Goal: Task Accomplishment & Management: Use online tool/utility

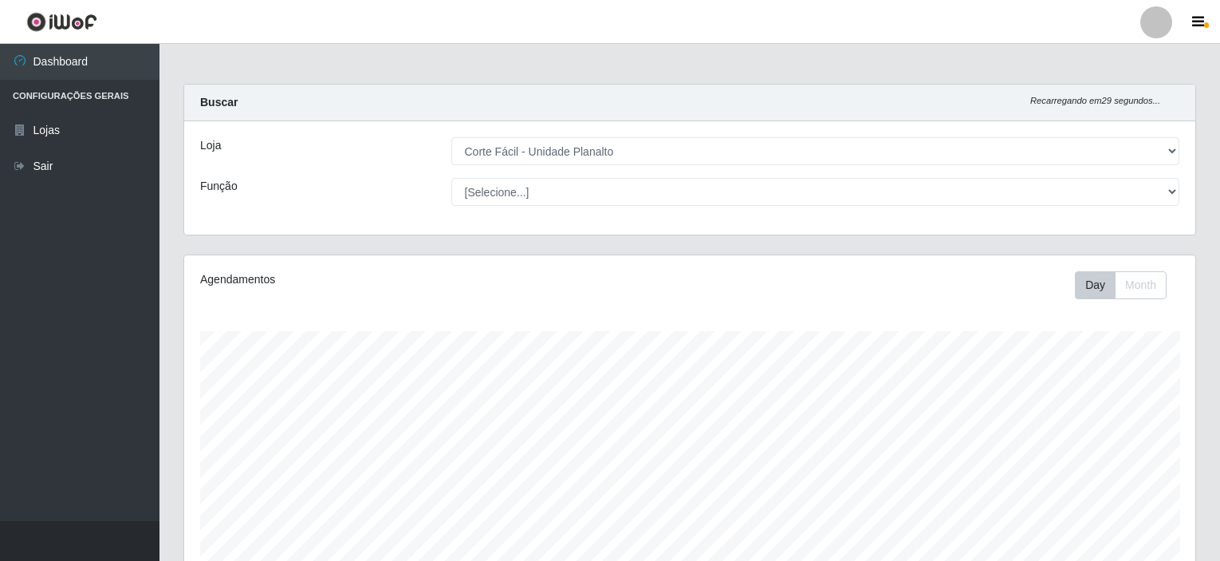
select select "202"
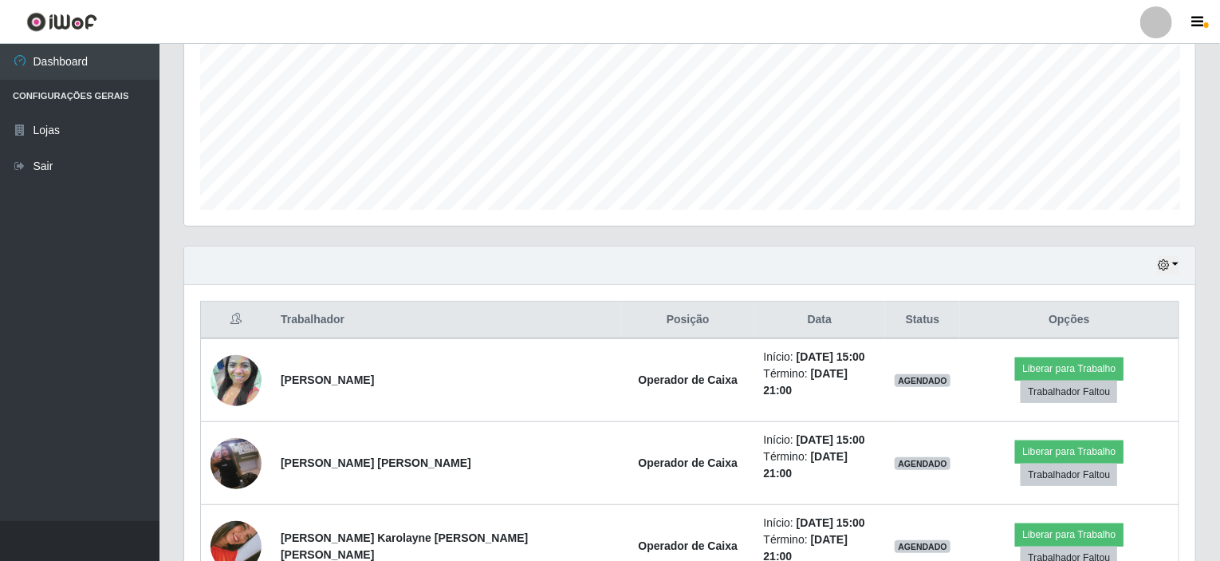
scroll to position [399, 0]
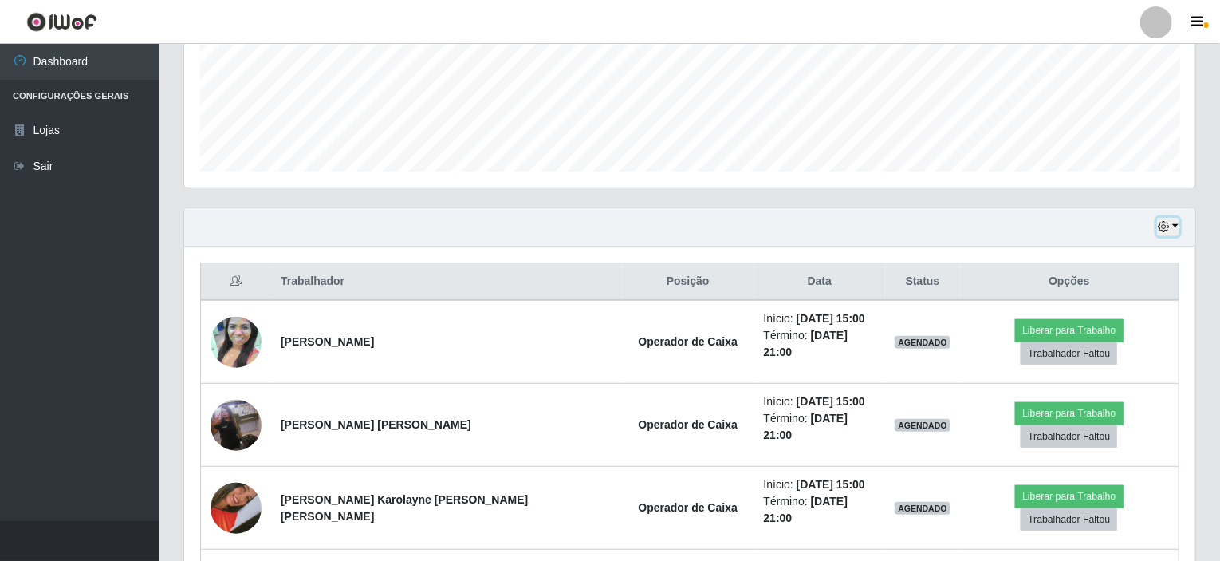
click at [1173, 222] on button "button" at bounding box center [1168, 227] width 22 height 18
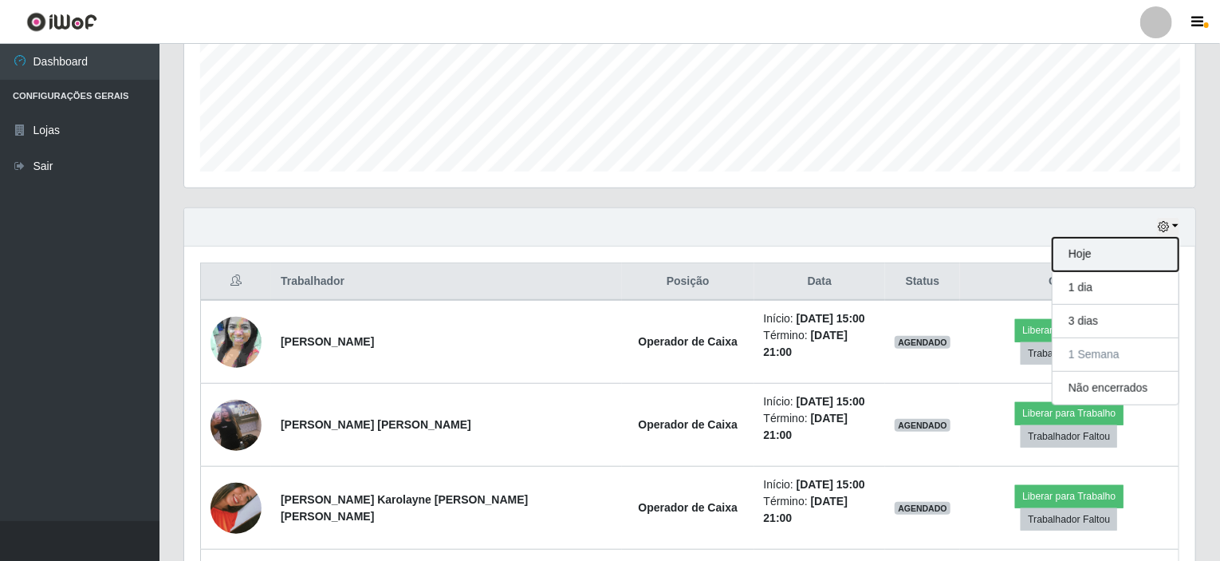
click at [1094, 253] on button "Hoje" at bounding box center [1116, 254] width 126 height 33
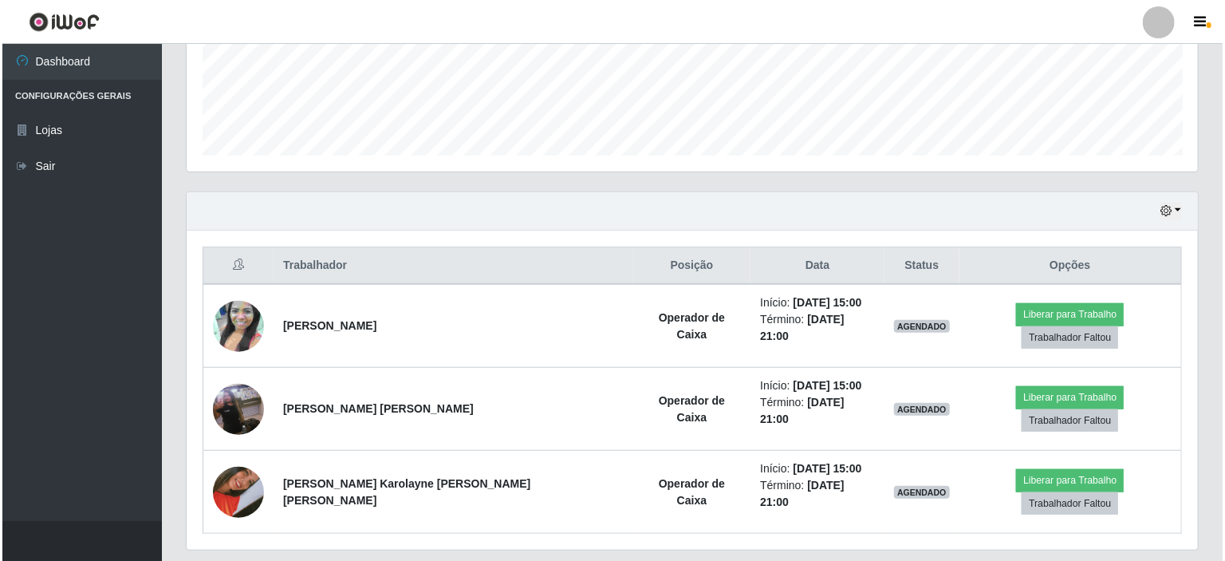
scroll to position [424, 0]
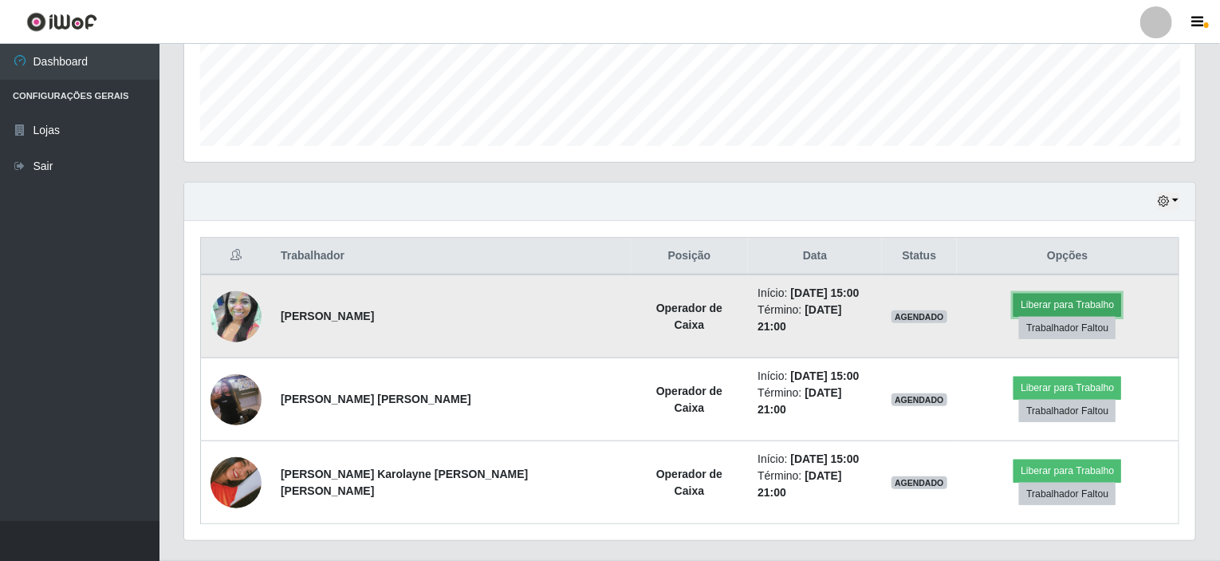
click at [1014, 304] on button "Liberar para Trabalho" at bounding box center [1068, 305] width 108 height 22
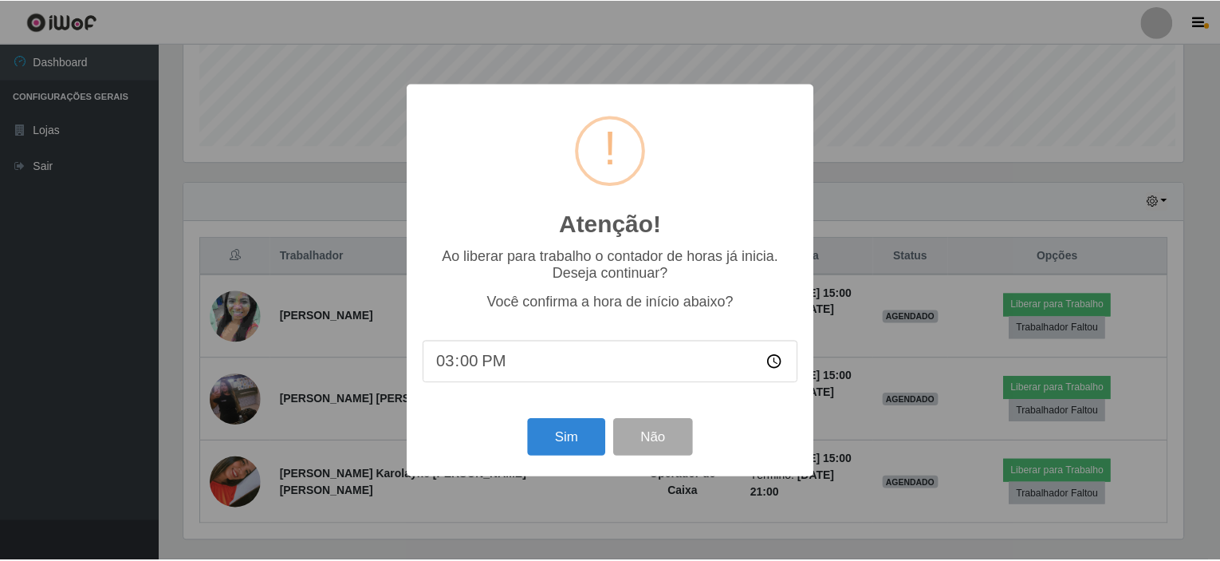
scroll to position [331, 1005]
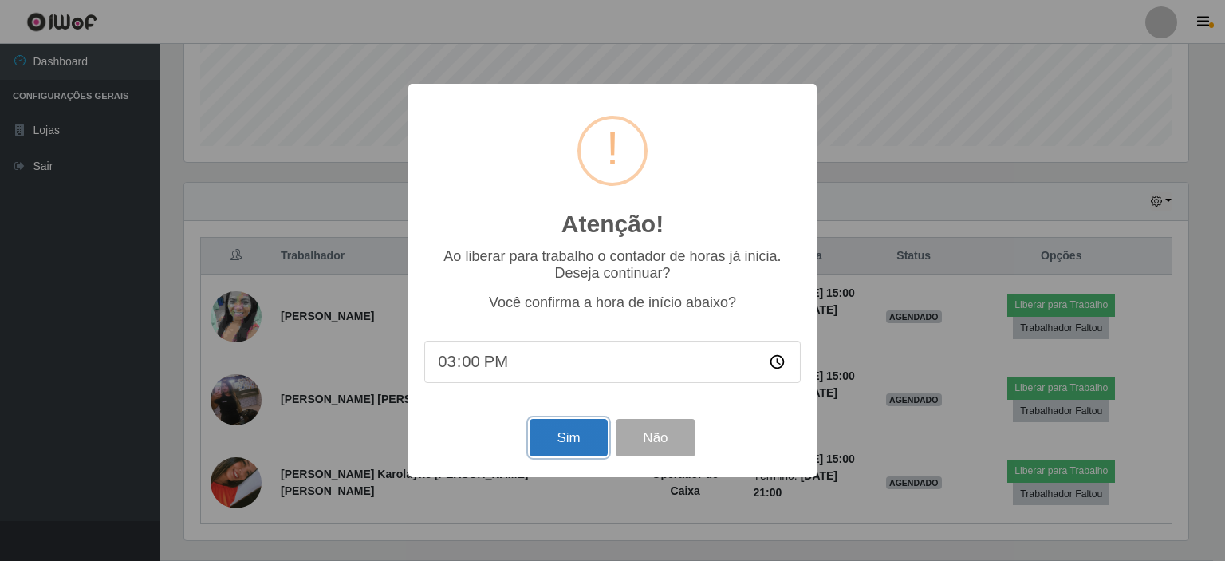
click at [557, 453] on button "Sim" at bounding box center [568, 437] width 77 height 37
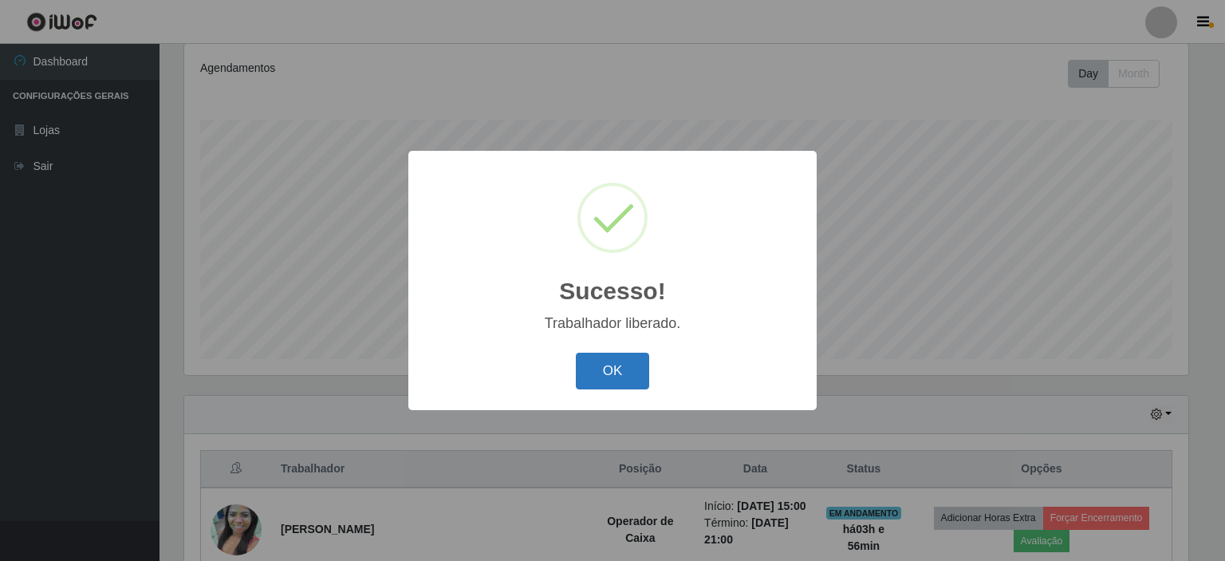
click at [647, 367] on button "OK" at bounding box center [613, 371] width 74 height 37
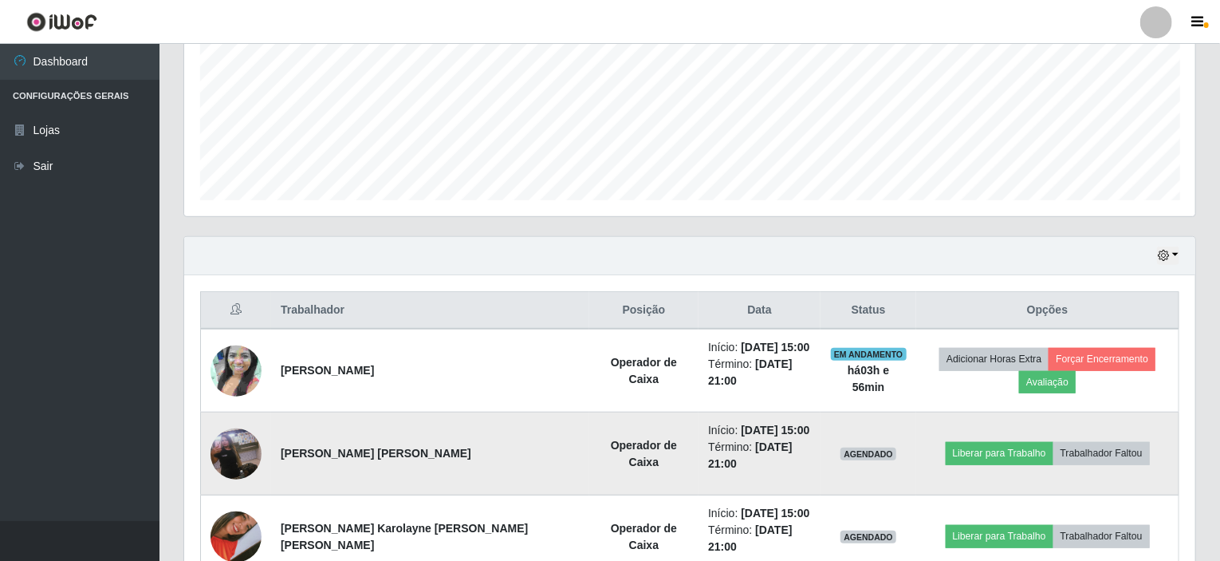
scroll to position [424, 0]
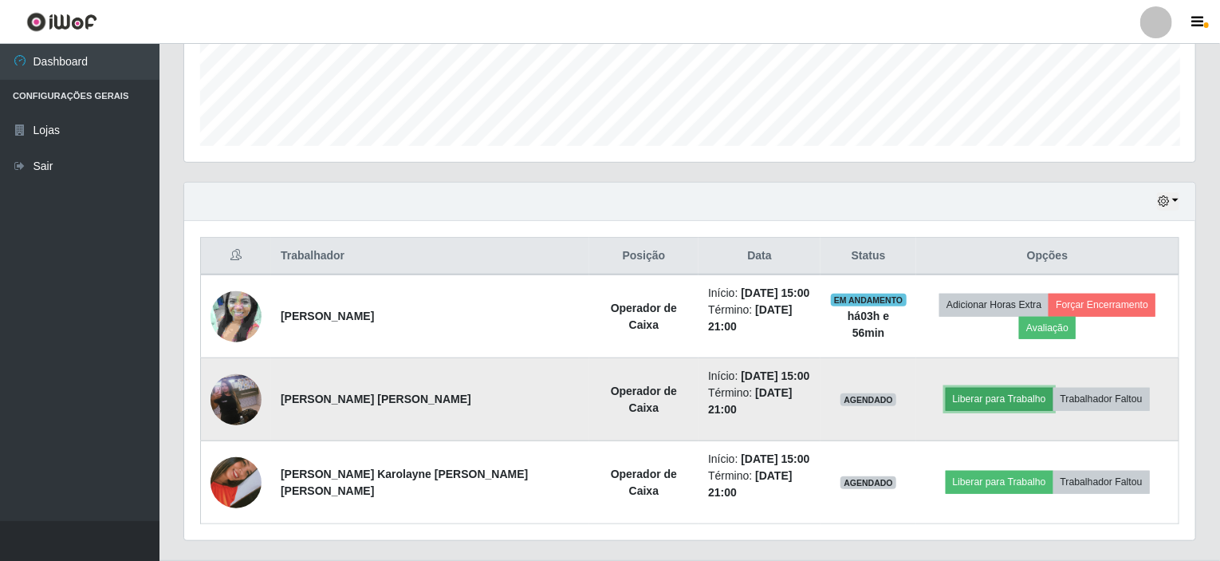
click at [946, 388] on button "Liberar para Trabalho" at bounding box center [1000, 399] width 108 height 22
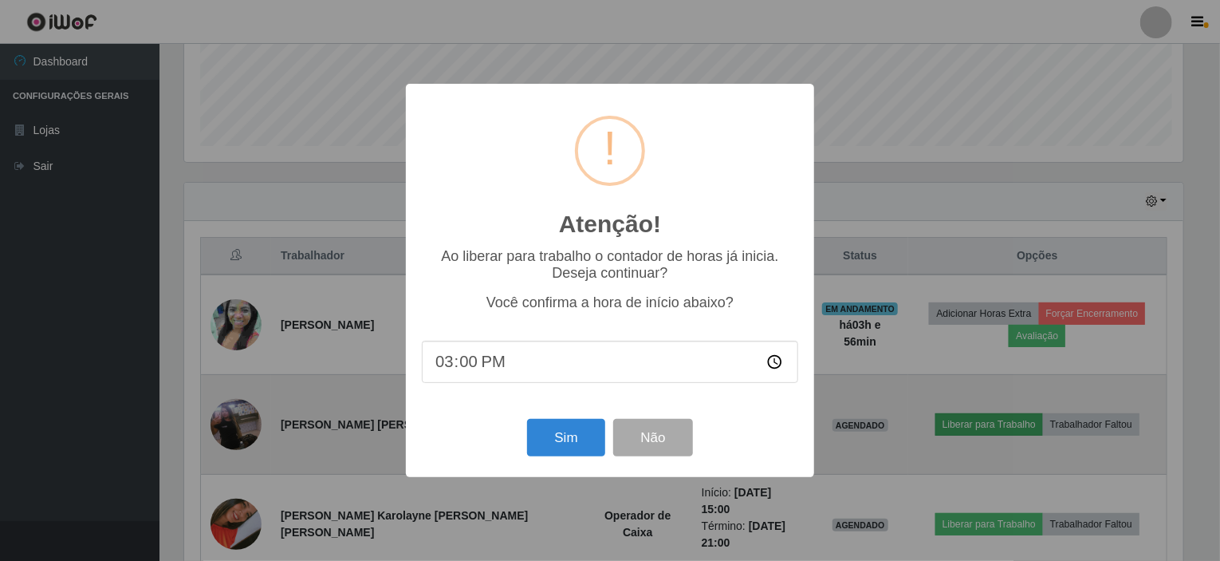
scroll to position [331, 1005]
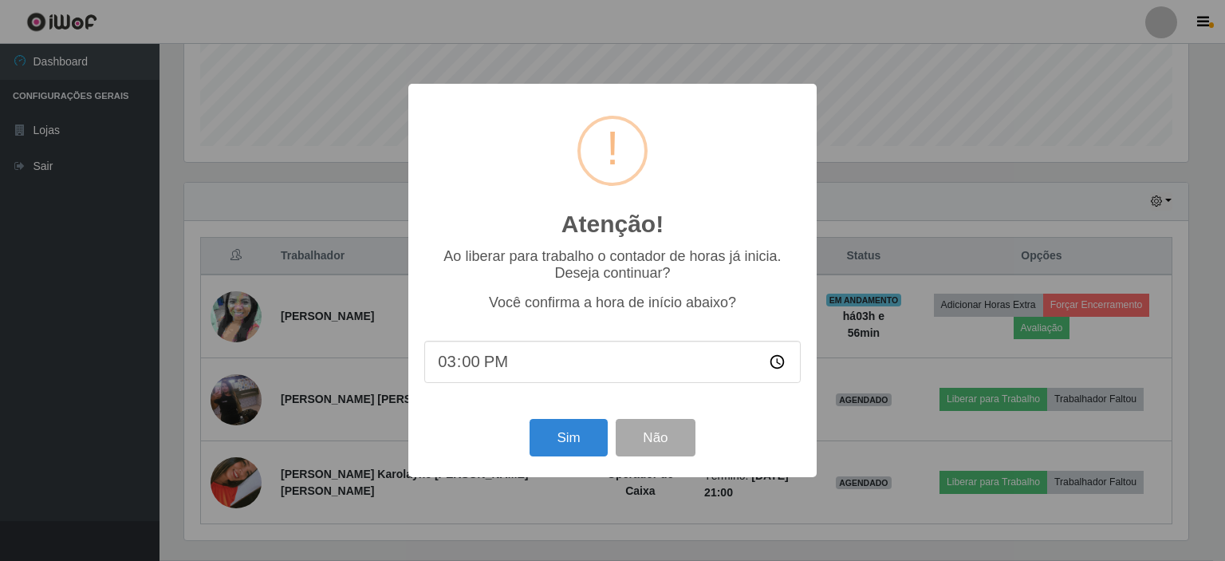
click at [610, 455] on div "Sim Não" at bounding box center [612, 437] width 376 height 45
click at [578, 452] on button "Sim" at bounding box center [568, 437] width 77 height 37
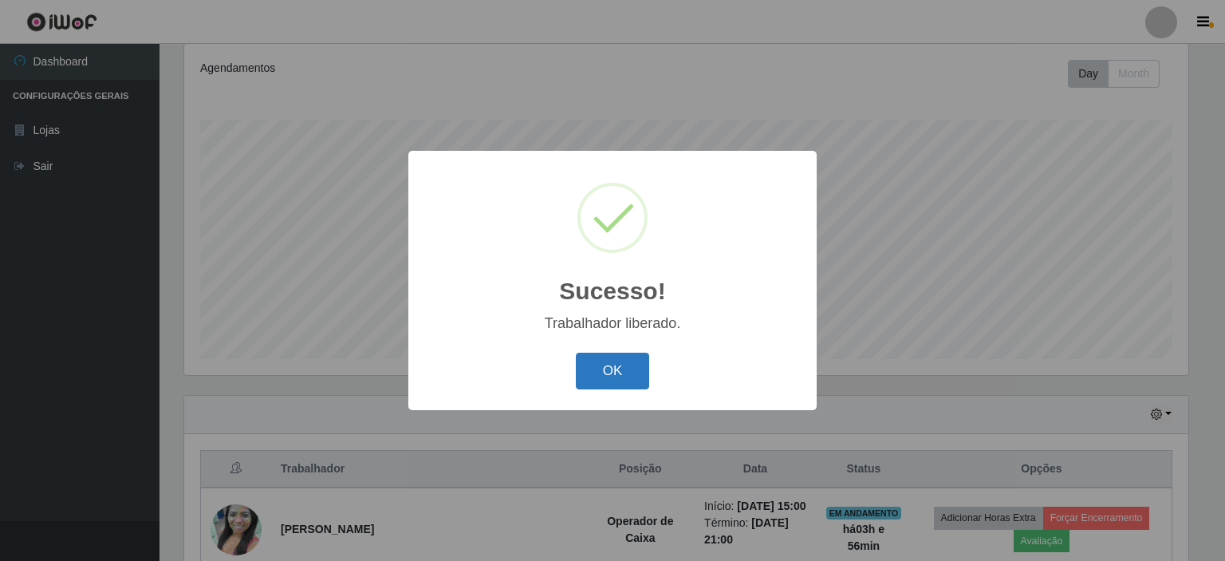
click at [632, 380] on button "OK" at bounding box center [613, 371] width 74 height 37
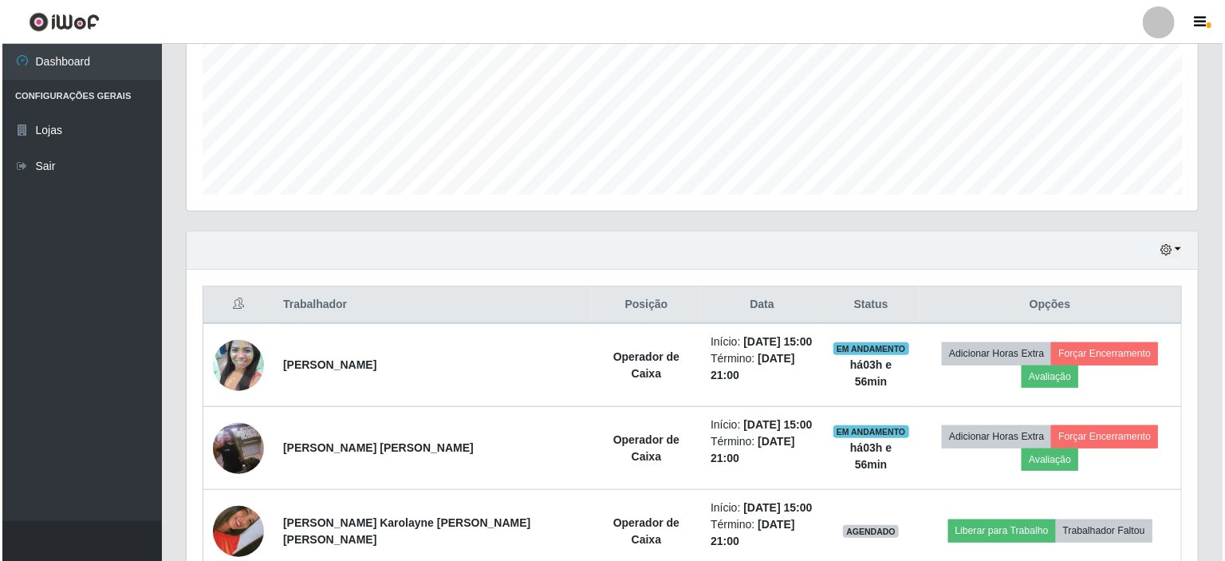
scroll to position [424, 0]
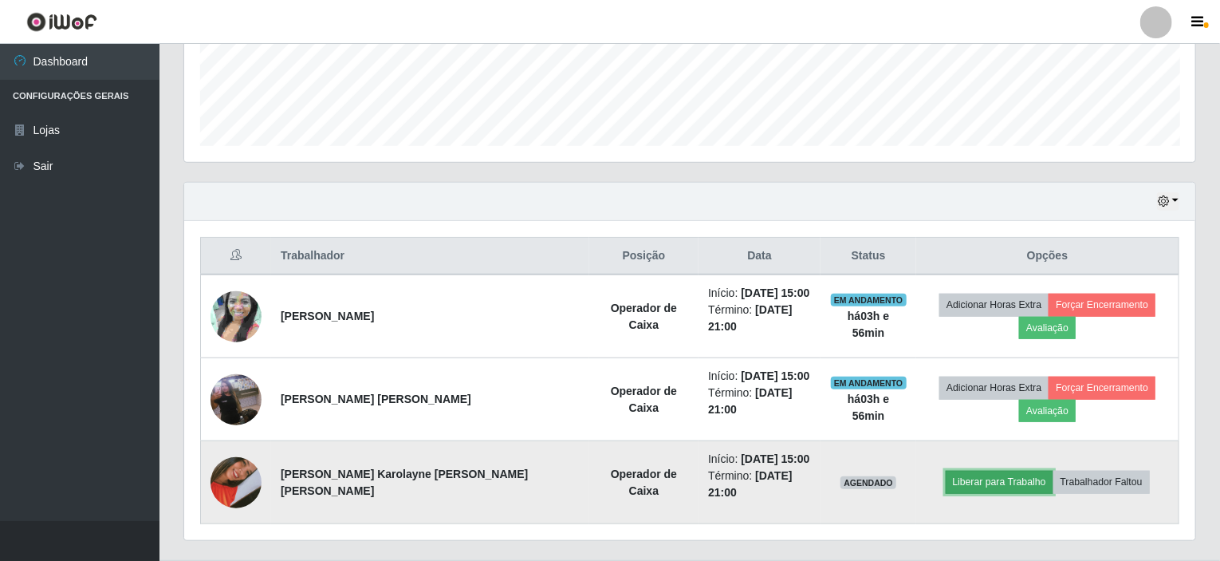
click at [960, 471] on button "Liberar para Trabalho" at bounding box center [1000, 482] width 108 height 22
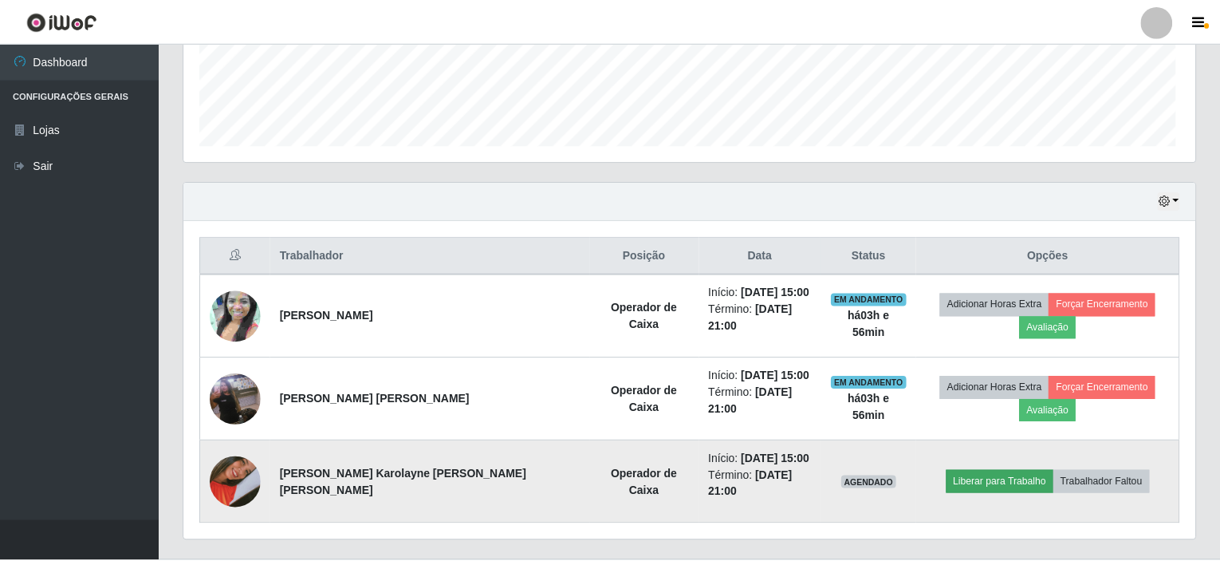
scroll to position [331, 1005]
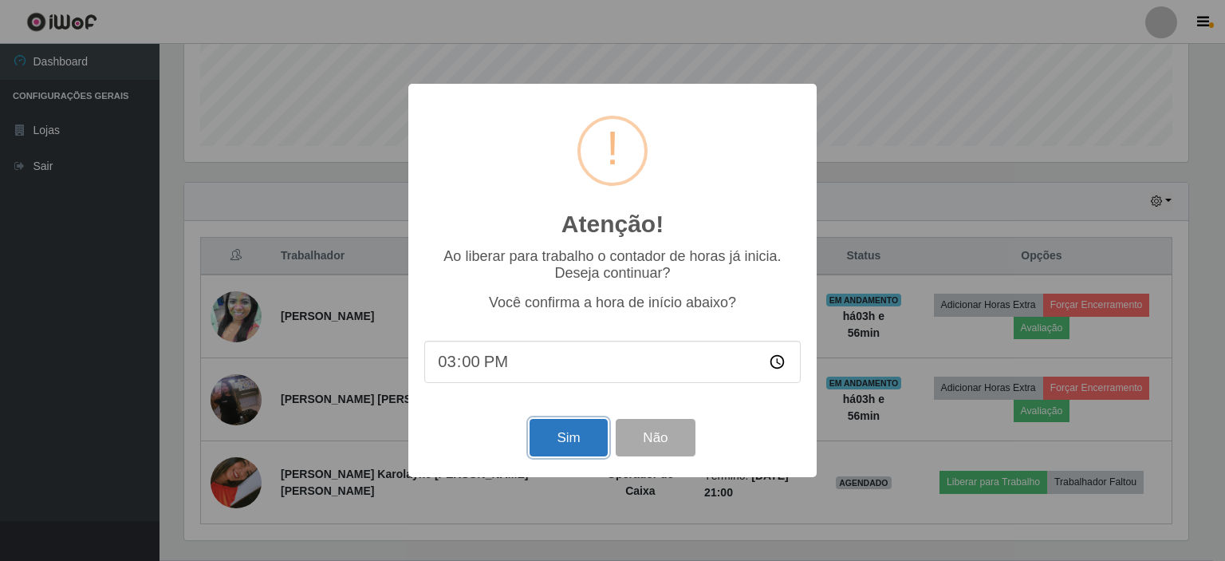
click at [580, 441] on button "Sim" at bounding box center [568, 437] width 77 height 37
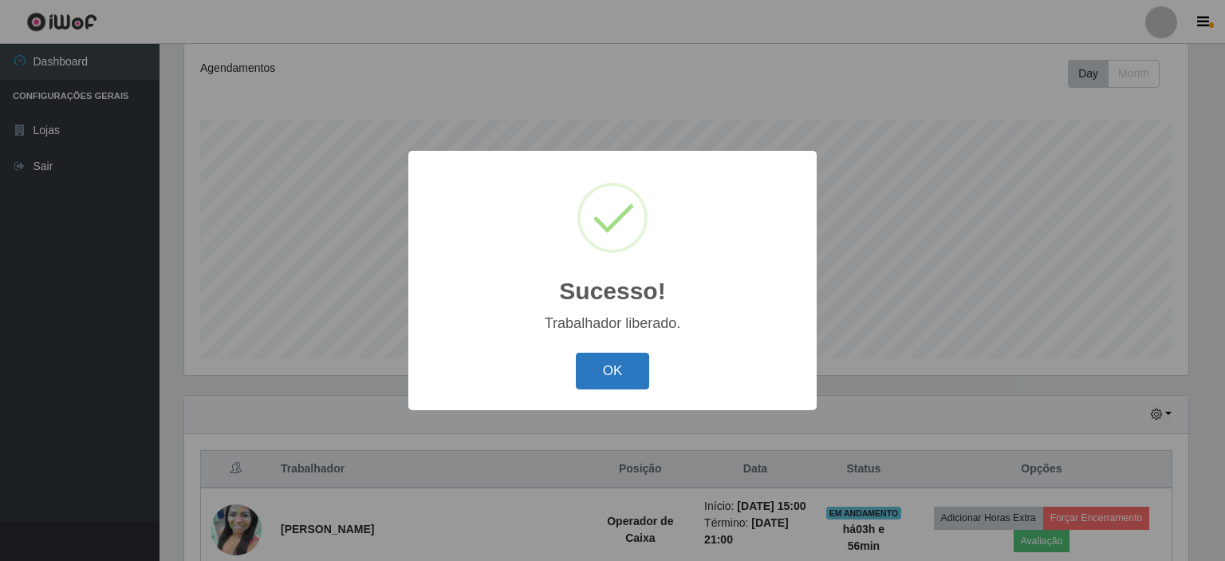
click at [611, 374] on button "OK" at bounding box center [613, 371] width 74 height 37
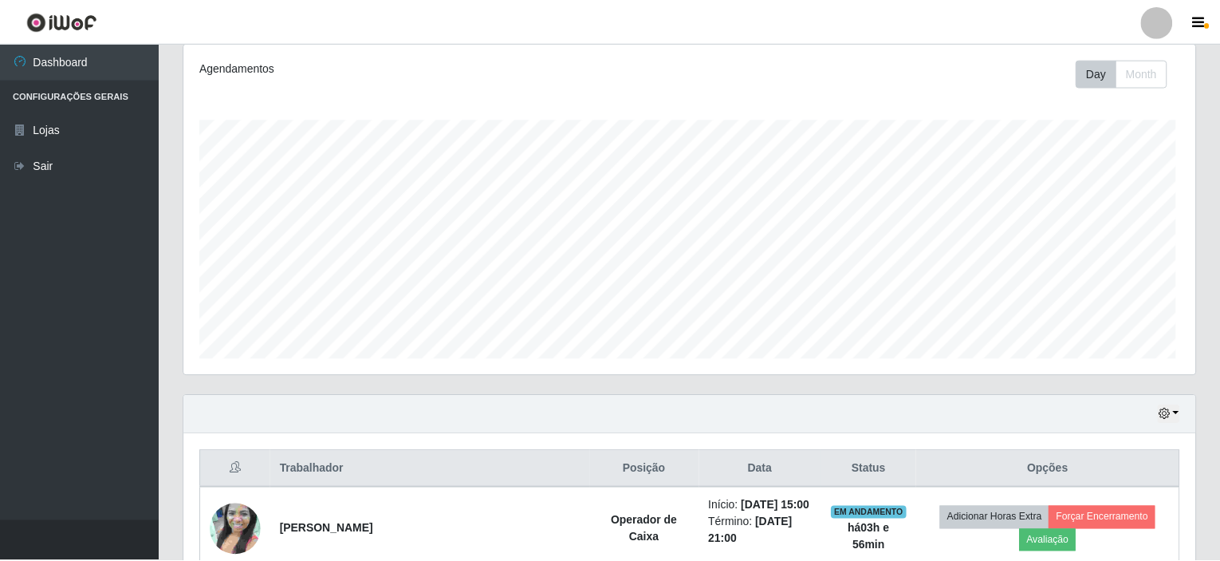
scroll to position [0, 0]
